Goal: Feedback & Contribution: Contribute content

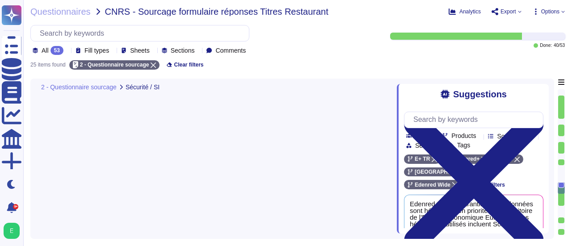
type textarea "Edenred France garantit que les données sont hébergées en priorité sur le terri…"
type textarea "Edenred France dispose effectivement d'une Politique de Sécurité du Système d'I…"
type textarea "Loremip Dolors ame consecte ad ELIT se doeiusmo tem incididuntu la etdolor ma a…"
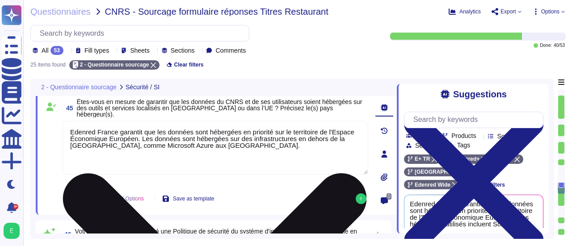
click at [208, 145] on textarea "Edenred France garantit que les données sont hébergées en priorité sur le terri…" at bounding box center [216, 148] width 306 height 54
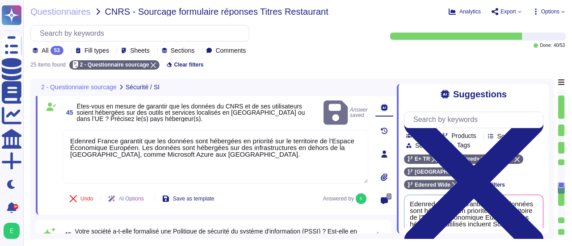
click at [92, 136] on textarea "Edenred France garantit que les données sont hébergées en priorité sur le terri…" at bounding box center [216, 157] width 306 height 54
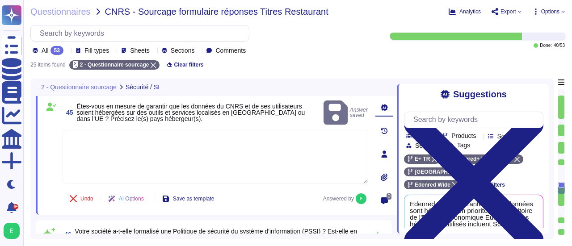
paste textarea "Edenred France garantit que les données du CNRS et de ses utilisateurs sont héb…"
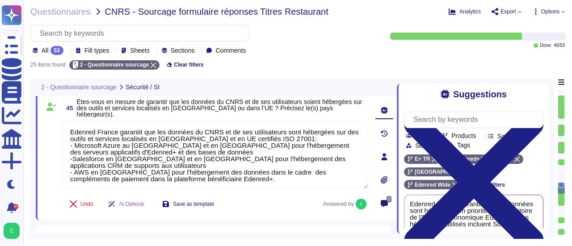
type textarea "Edenred France garantit que les données du CNRS et de ses utilisateurs sont héb…"
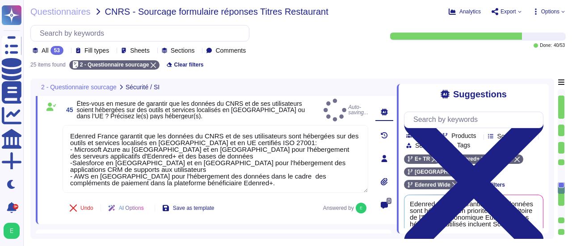
click at [242, 198] on div "Undo AI Options Save as template Answered by" at bounding box center [216, 208] width 306 height 21
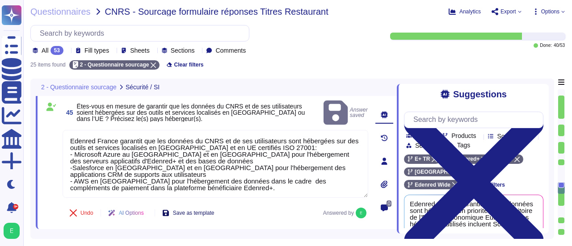
click at [212, 210] on span "Save as template" at bounding box center [194, 212] width 42 height 5
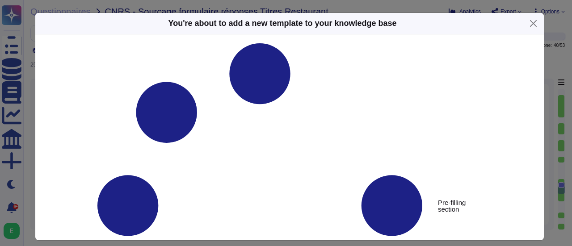
type textarea "Êtes-vous en mesure de garantir que les données du CNRS et de ses utilisateurs …"
type textarea "Edenred France garantit que les données du CNRS et de ses utilisateurs sont héb…"
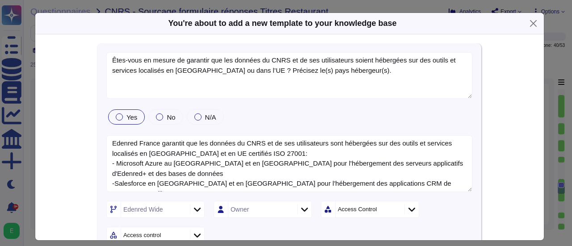
click at [112, 127] on form "Êtes-vous en mesure de garantir que les données du CNRS et de ses utilisateurs …" at bounding box center [289, 169] width 366 height 235
click at [116, 114] on div at bounding box center [119, 117] width 7 height 7
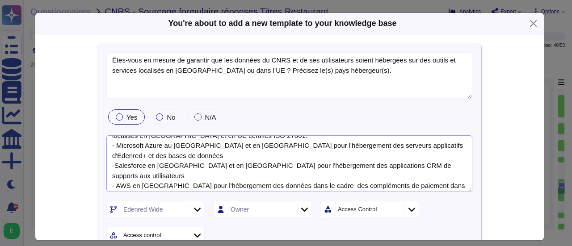
scroll to position [20, 0]
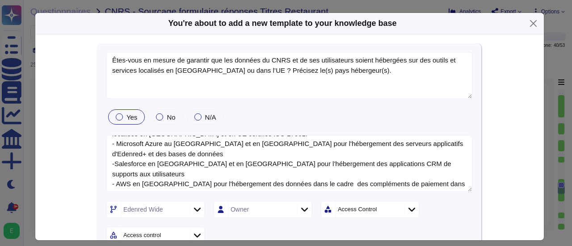
click at [194, 210] on icon at bounding box center [197, 209] width 7 height 9
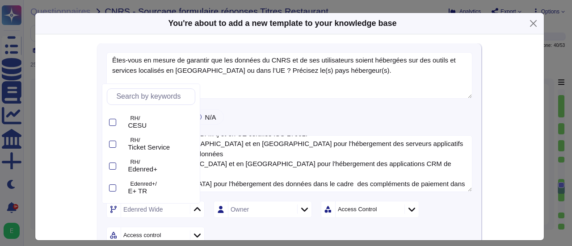
scroll to position [71, 0]
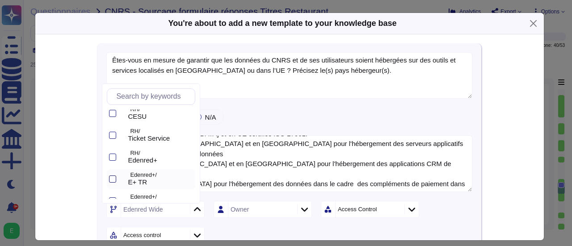
click at [111, 179] on div at bounding box center [112, 179] width 7 height 7
click at [115, 158] on div at bounding box center [112, 157] width 7 height 7
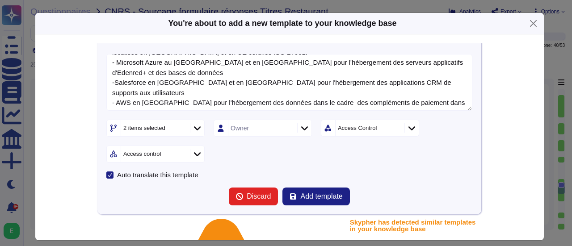
scroll to position [89, 0]
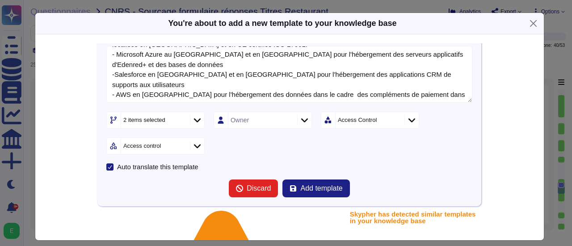
click at [408, 119] on icon at bounding box center [411, 120] width 7 height 4
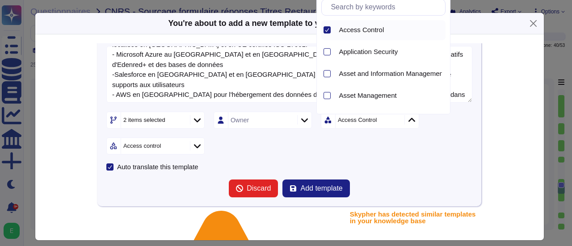
click at [327, 29] on icon at bounding box center [327, 30] width 4 height 4
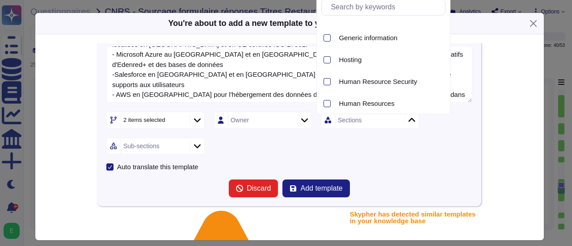
scroll to position [357, 0]
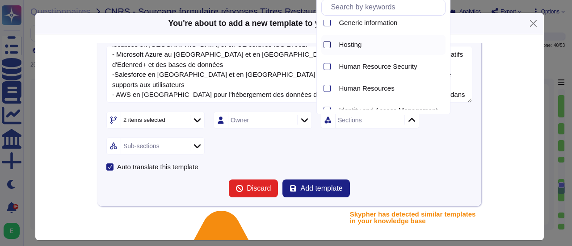
click at [328, 46] on div at bounding box center [327, 44] width 7 height 7
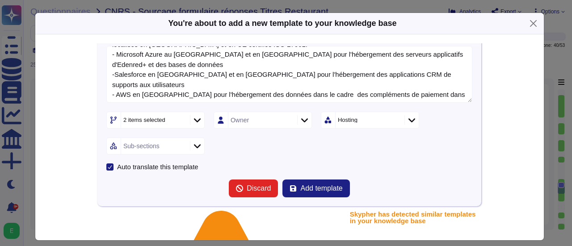
click at [190, 145] on div at bounding box center [197, 146] width 14 height 10
click at [115, 171] on div at bounding box center [112, 171] width 7 height 7
click at [310, 186] on span "Add template" at bounding box center [321, 188] width 42 height 7
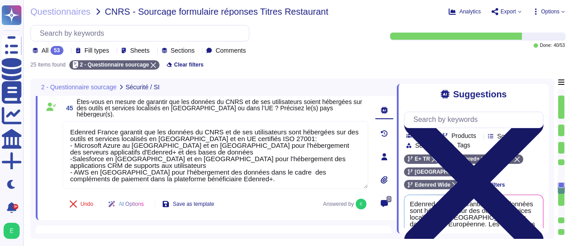
click at [535, 113] on icon at bounding box center [473, 182] width 139 height 139
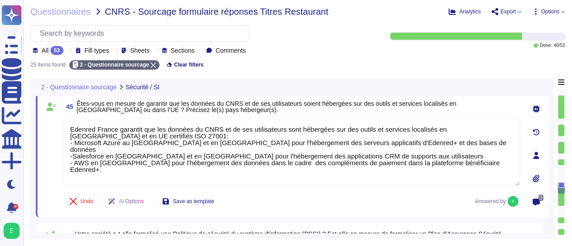
click at [551, 159] on div "2 - Questionnaire sourcage Sécurité / SI 45 Êtes-vous en mesure de garantir que…" at bounding box center [292, 159] width 524 height 160
click at [544, 164] on div "0" at bounding box center [536, 156] width 25 height 114
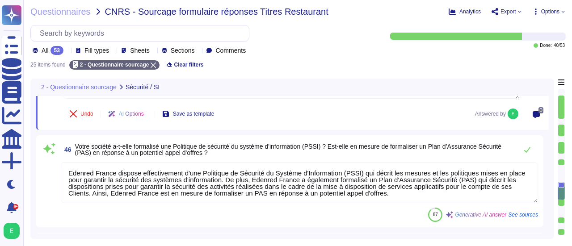
scroll to position [1358, 0]
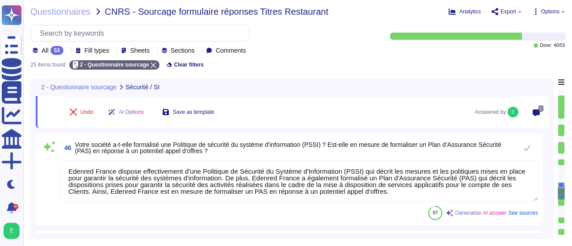
click at [391, 194] on textarea "Edenred France dispose effectivement d'une Politique de Sécurité du Système d'I…" at bounding box center [299, 180] width 477 height 41
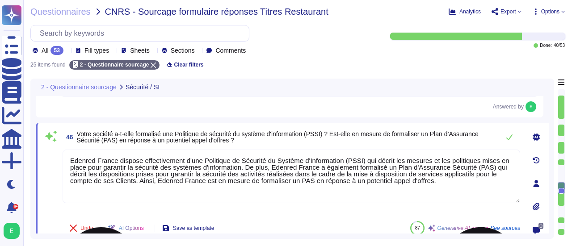
drag, startPoint x: 437, startPoint y: 183, endPoint x: 65, endPoint y: 162, distance: 371.9
click at [65, 162] on textarea "Edenred France dispose effectivement d'une Politique de Sécurité du Système d'I…" at bounding box center [292, 177] width 458 height 54
click at [211, 227] on span "Save as template" at bounding box center [194, 228] width 42 height 5
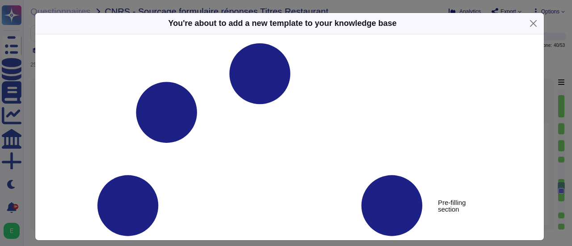
type textarea "Votre société a-t-elle formalisé une Politique de sécurité du système d'informa…"
type textarea "Edenred France dispose effectivement d'une Politique de Sécurité du Système d'I…"
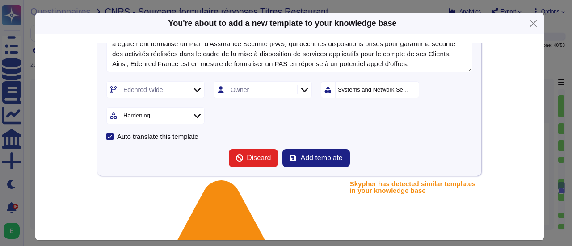
scroll to position [125, 0]
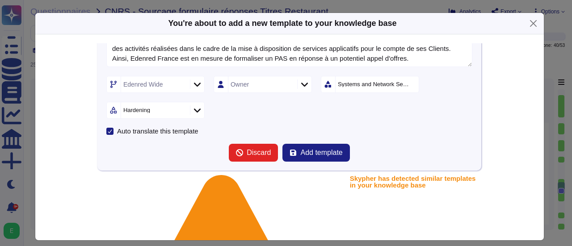
click at [408, 82] on div "Systems and Network Security" at bounding box center [374, 84] width 72 height 6
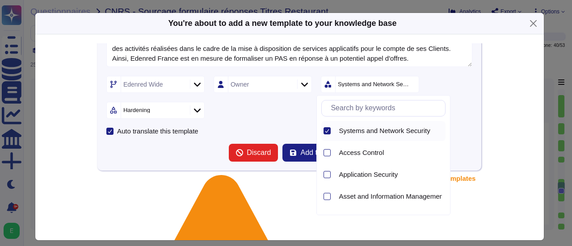
click at [327, 132] on icon at bounding box center [327, 131] width 4 height 4
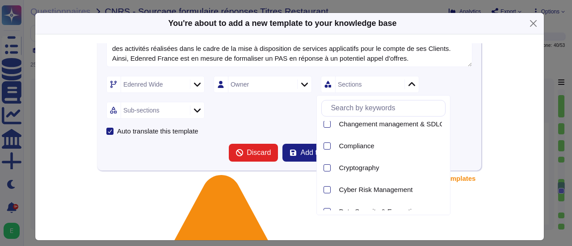
scroll to position [234, 0]
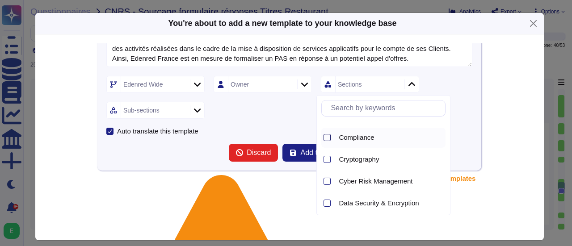
click at [327, 139] on div at bounding box center [327, 137] width 7 height 7
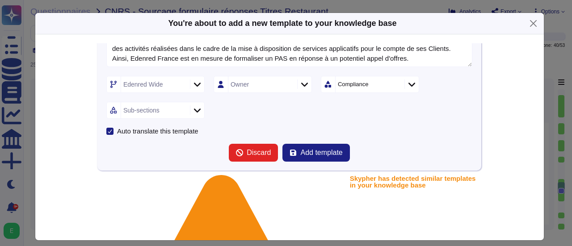
click at [194, 108] on icon at bounding box center [197, 110] width 7 height 9
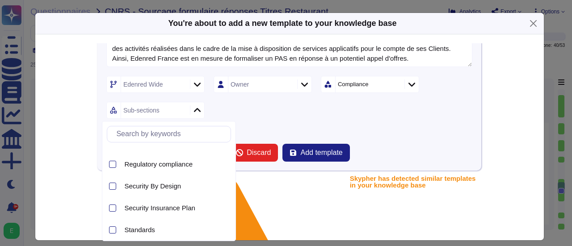
scroll to position [62, 0]
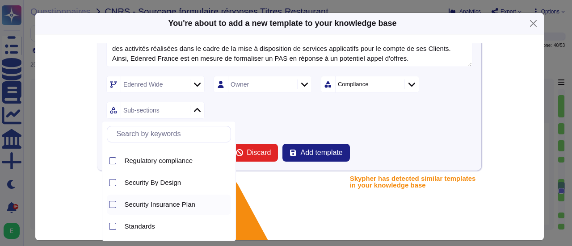
click at [156, 202] on span "Security Insurance Plan" at bounding box center [159, 205] width 71 height 8
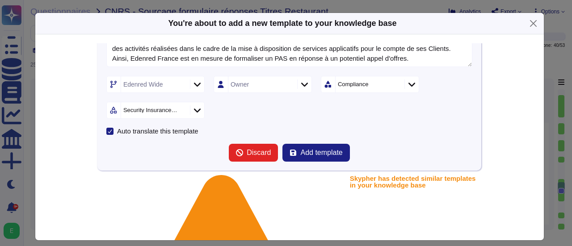
click at [301, 120] on form "Votre société a-t-elle formalisé une Politique de sécurité du système d'informa…" at bounding box center [289, 44] width 366 height 235
click at [310, 154] on span "Add template" at bounding box center [321, 152] width 42 height 7
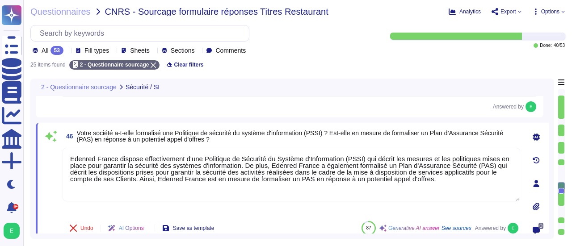
scroll to position [1361, 0]
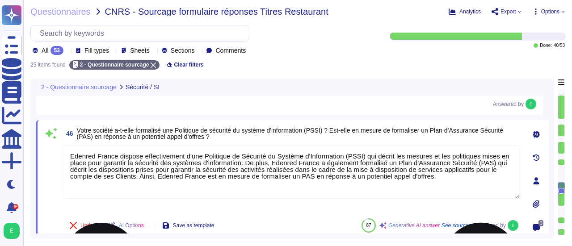
drag, startPoint x: 433, startPoint y: 177, endPoint x: 70, endPoint y: 158, distance: 363.4
click at [70, 158] on textarea "Edenred France dispose effectivement d'une Politique de Sécurité du Système d'I…" at bounding box center [292, 172] width 458 height 54
